Goal: Information Seeking & Learning: Learn about a topic

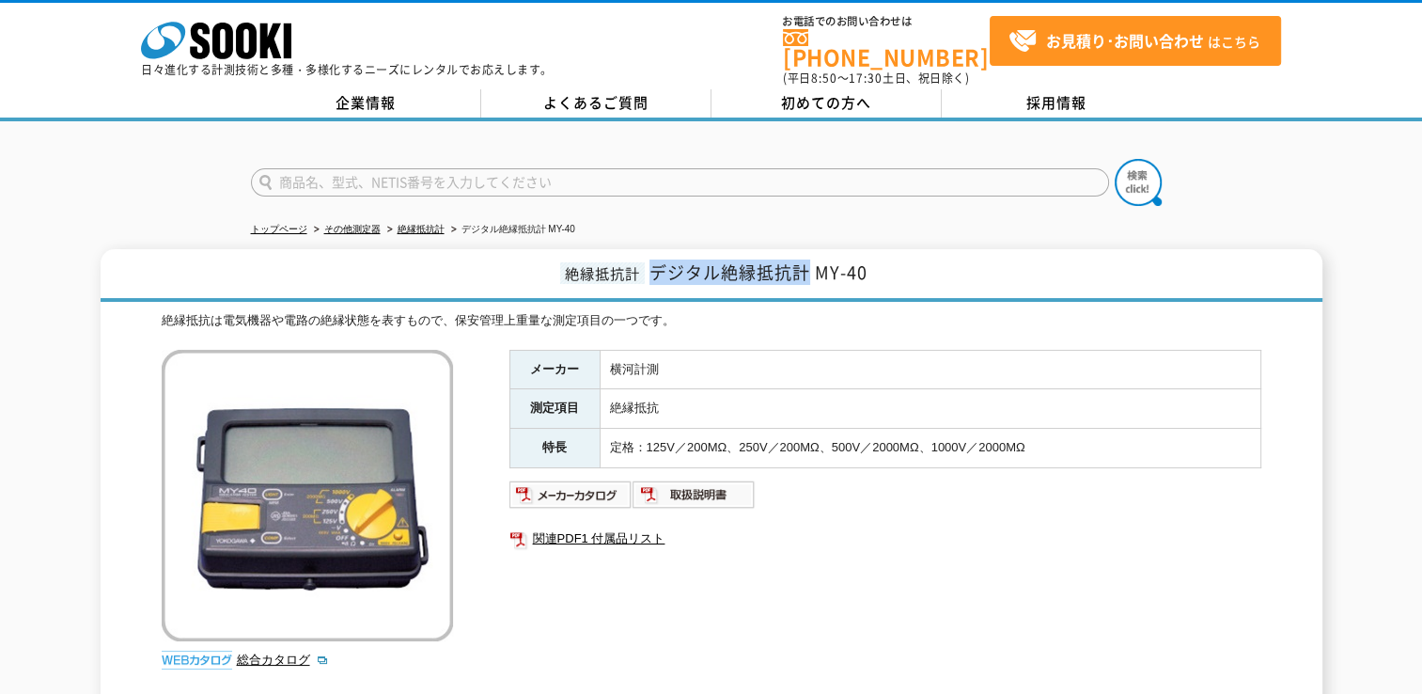
drag, startPoint x: 657, startPoint y: 252, endPoint x: 807, endPoint y: 253, distance: 150.4
click at [807, 259] on span "デジタル絶縁抵抗計 MY-40" at bounding box center [758, 271] width 218 height 25
drag, startPoint x: 807, startPoint y: 253, endPoint x: 795, endPoint y: 256, distance: 12.5
copy span "デジタル絶縁抵抗計"
drag, startPoint x: 663, startPoint y: 355, endPoint x: 601, endPoint y: 355, distance: 61.1
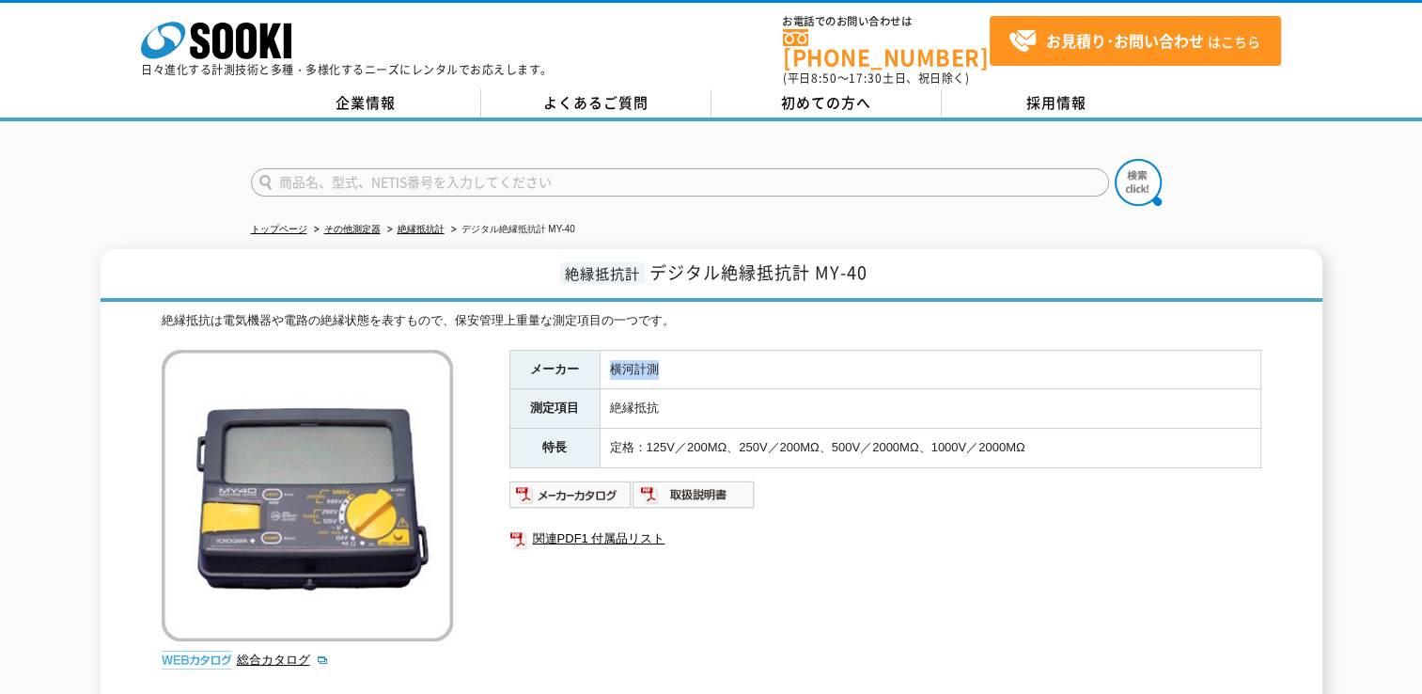
click at [601, 355] on td "横河計測" at bounding box center [930, 369] width 661 height 39
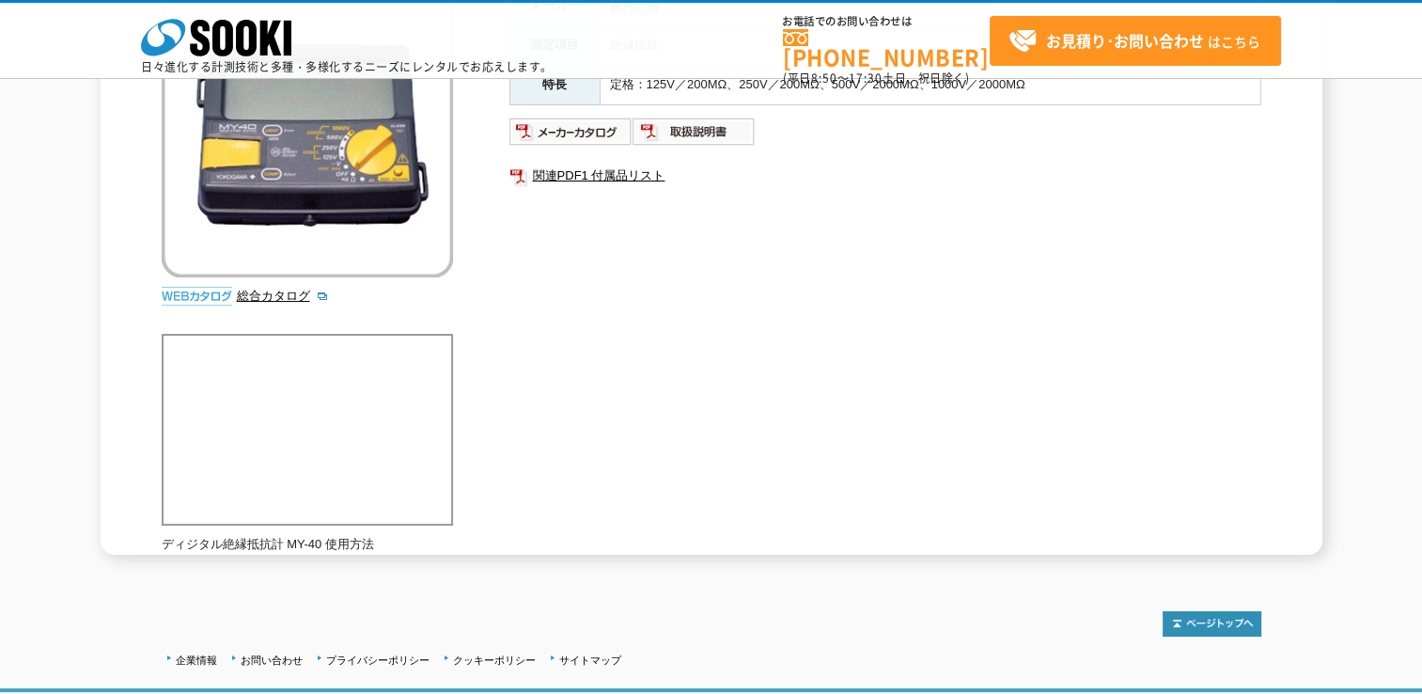
scroll to position [402, 0]
